Goal: Task Accomplishment & Management: Use online tool/utility

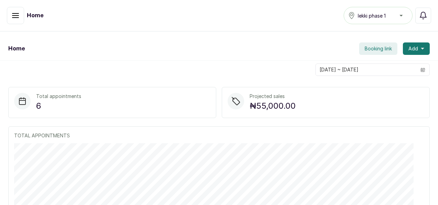
click at [20, 17] on button "button" at bounding box center [15, 15] width 17 height 17
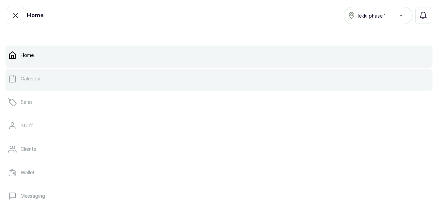
click at [56, 83] on link "Calendar" at bounding box center [219, 78] width 427 height 19
